Goal: Task Accomplishment & Management: Manage account settings

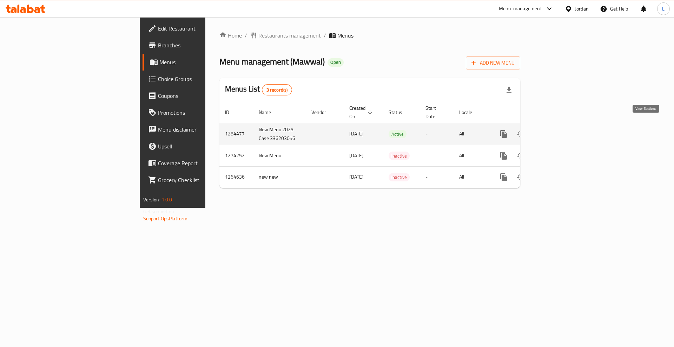
click at [558, 130] on icon "enhanced table" at bounding box center [554, 134] width 8 height 8
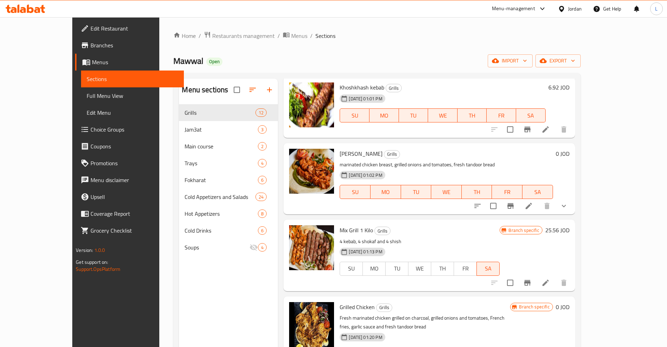
scroll to position [351, 0]
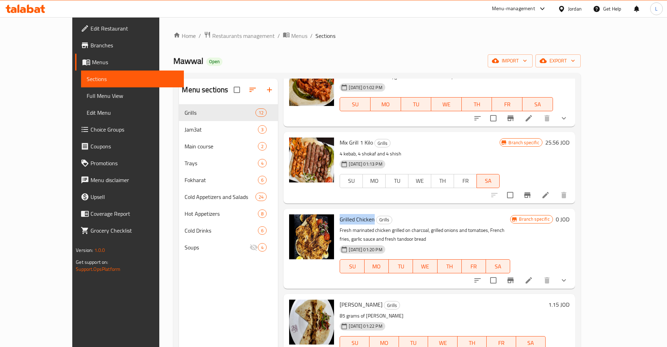
drag, startPoint x: 321, startPoint y: 212, endPoint x: 355, endPoint y: 209, distance: 33.4
click at [355, 212] on div "Grilled Chicken Grills Fresh marinated chicken grilled on charcoal, grilled oni…" at bounding box center [425, 249] width 176 height 74
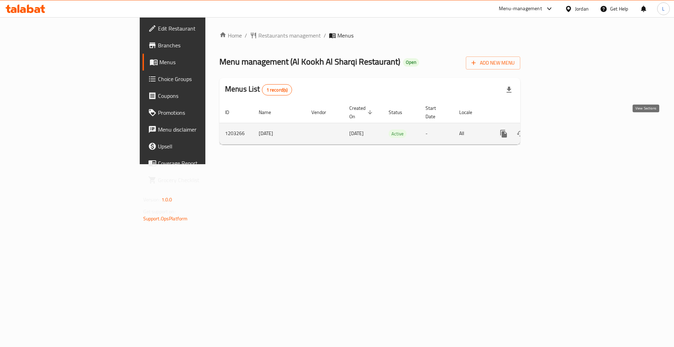
click at [558, 129] on icon "enhanced table" at bounding box center [554, 133] width 8 height 8
